Goal: Find specific page/section: Find specific page/section

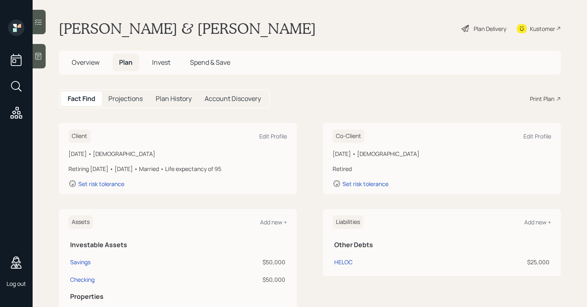
click at [545, 103] on div "Fact Find Projections Plan History Account Discovery Print Plan" at bounding box center [310, 98] width 502 height 19
click at [546, 99] on div "Print Plan" at bounding box center [542, 99] width 24 height 9
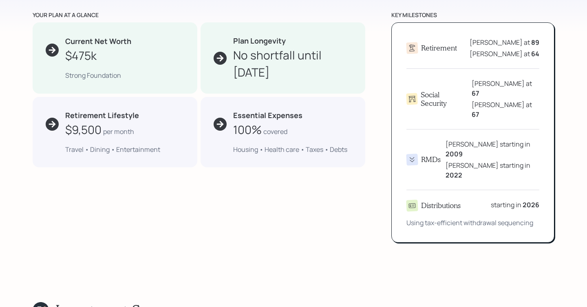
scroll to position [409, 0]
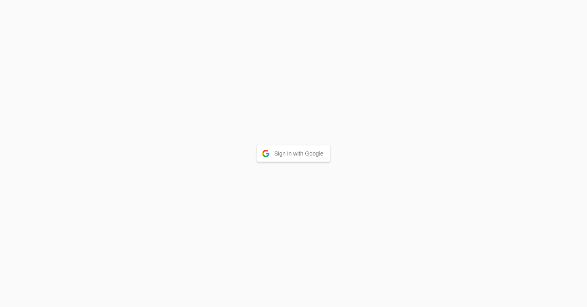
click at [294, 159] on button "Sign in with Google" at bounding box center [293, 153] width 73 height 16
